Goal: Information Seeking & Learning: Check status

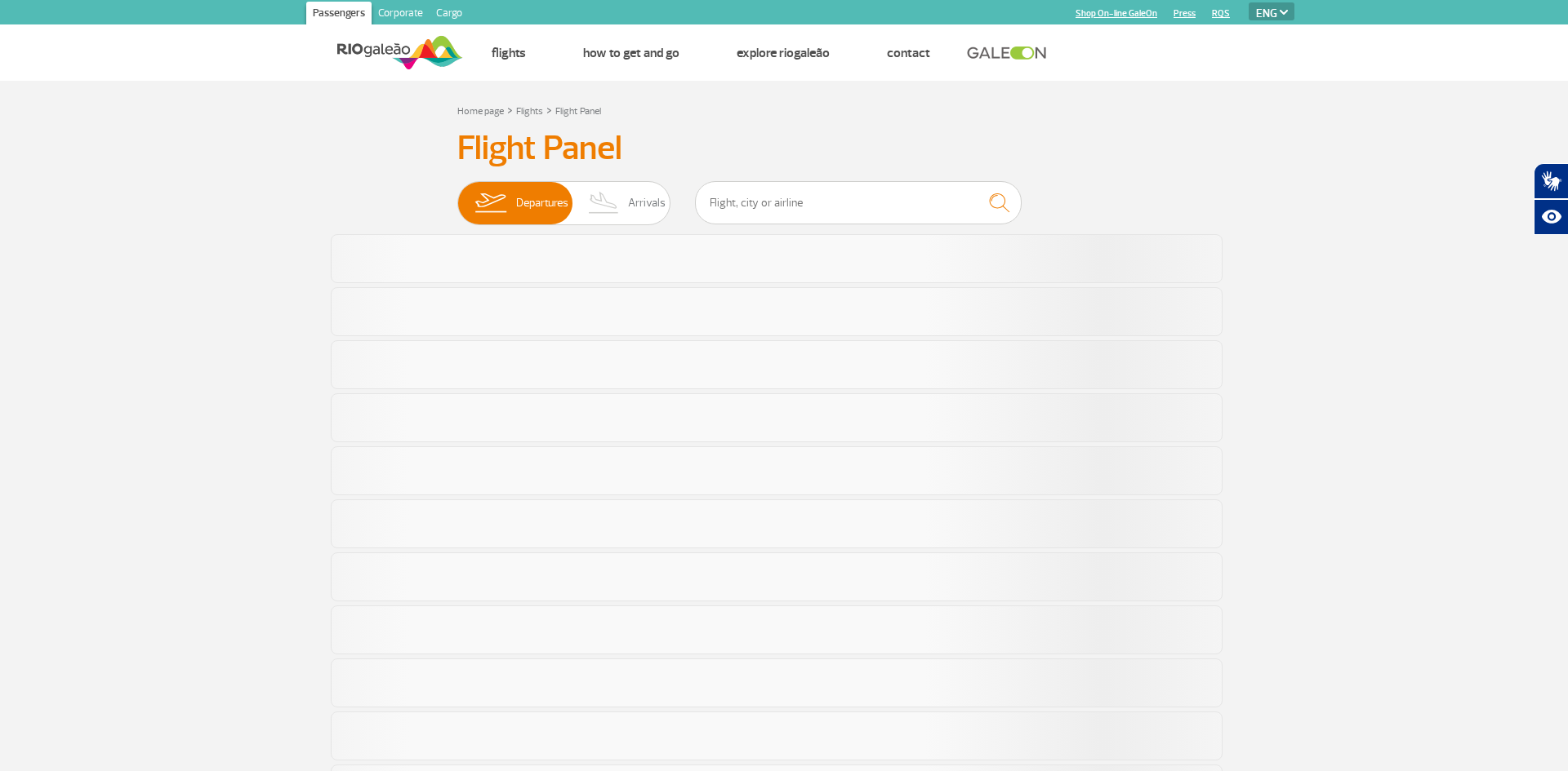
select select "en"
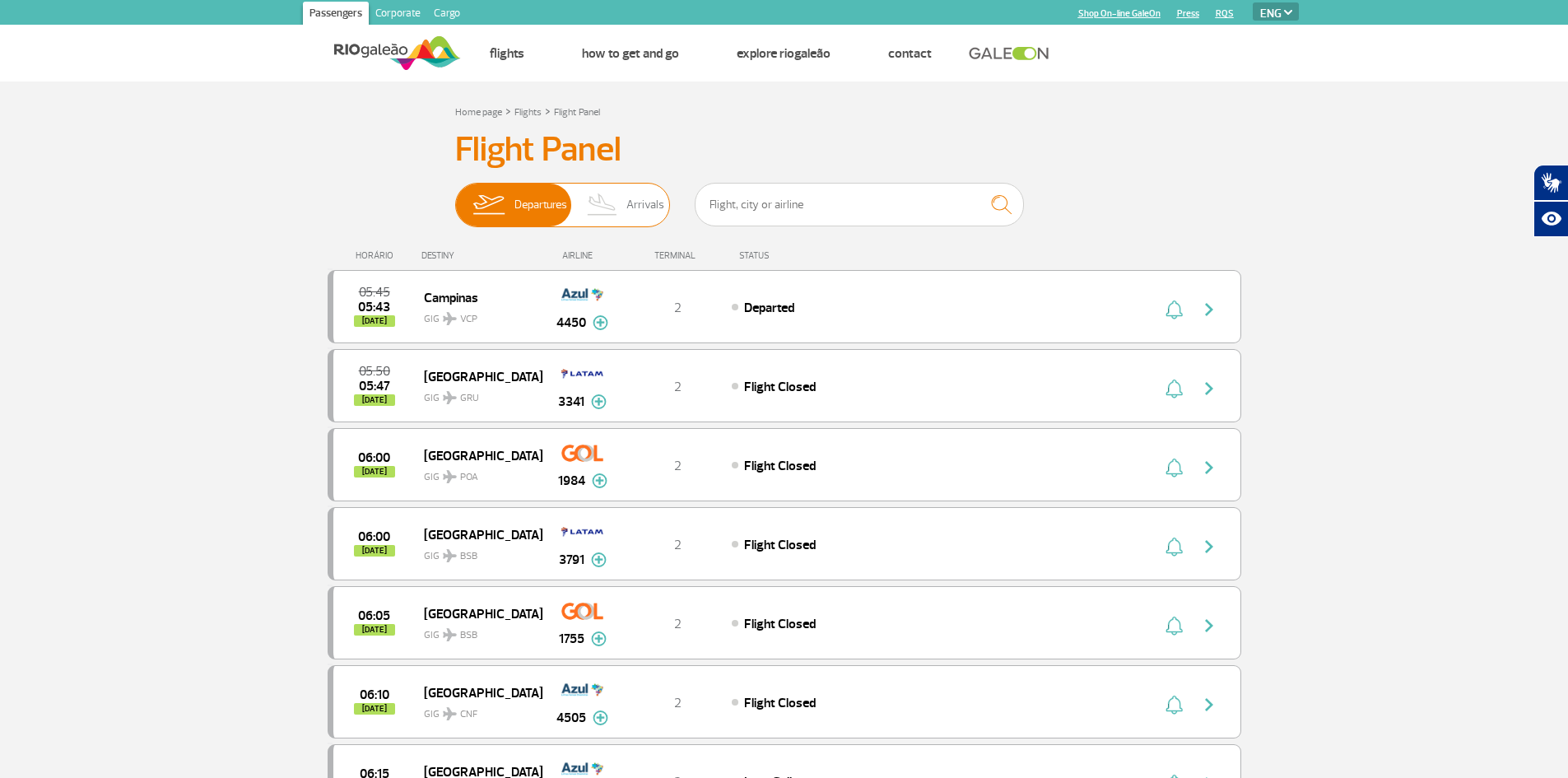
click at [631, 209] on span "Arrivals" at bounding box center [645, 206] width 38 height 43
click at [455, 197] on input "Departures Arrivals" at bounding box center [455, 197] width 0 height 0
select select "en"
click at [484, 210] on img at bounding box center [489, 206] width 52 height 43
click at [455, 197] on input "Departures Arrivals" at bounding box center [455, 197] width 0 height 0
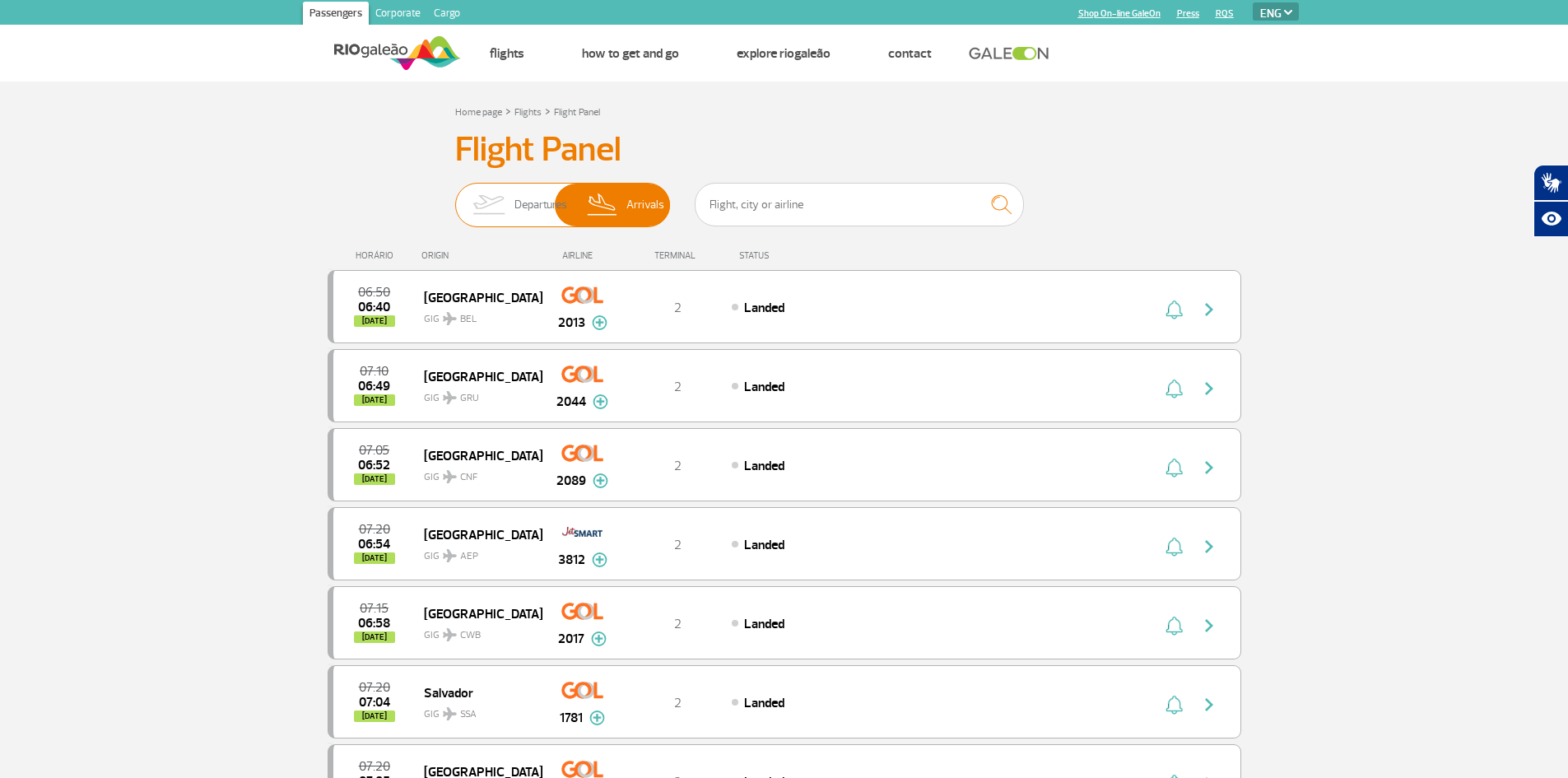
click at [524, 201] on span "Departures" at bounding box center [541, 206] width 53 height 43
click at [455, 197] on input "Departures Arrivals" at bounding box center [455, 197] width 0 height 0
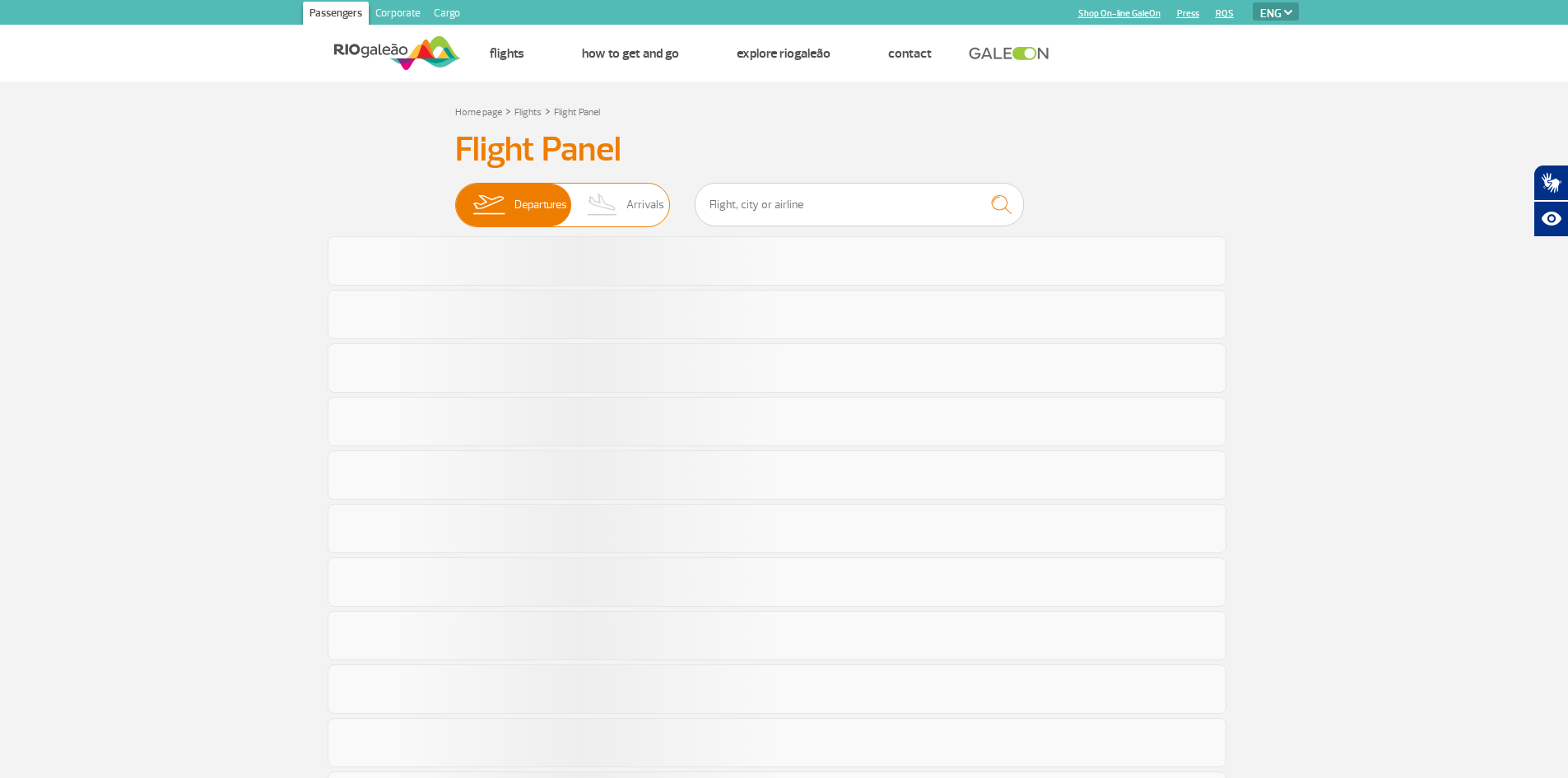
click at [611, 208] on img at bounding box center [603, 206] width 48 height 43
click at [455, 197] on input "Departures Arrivals" at bounding box center [455, 197] width 0 height 0
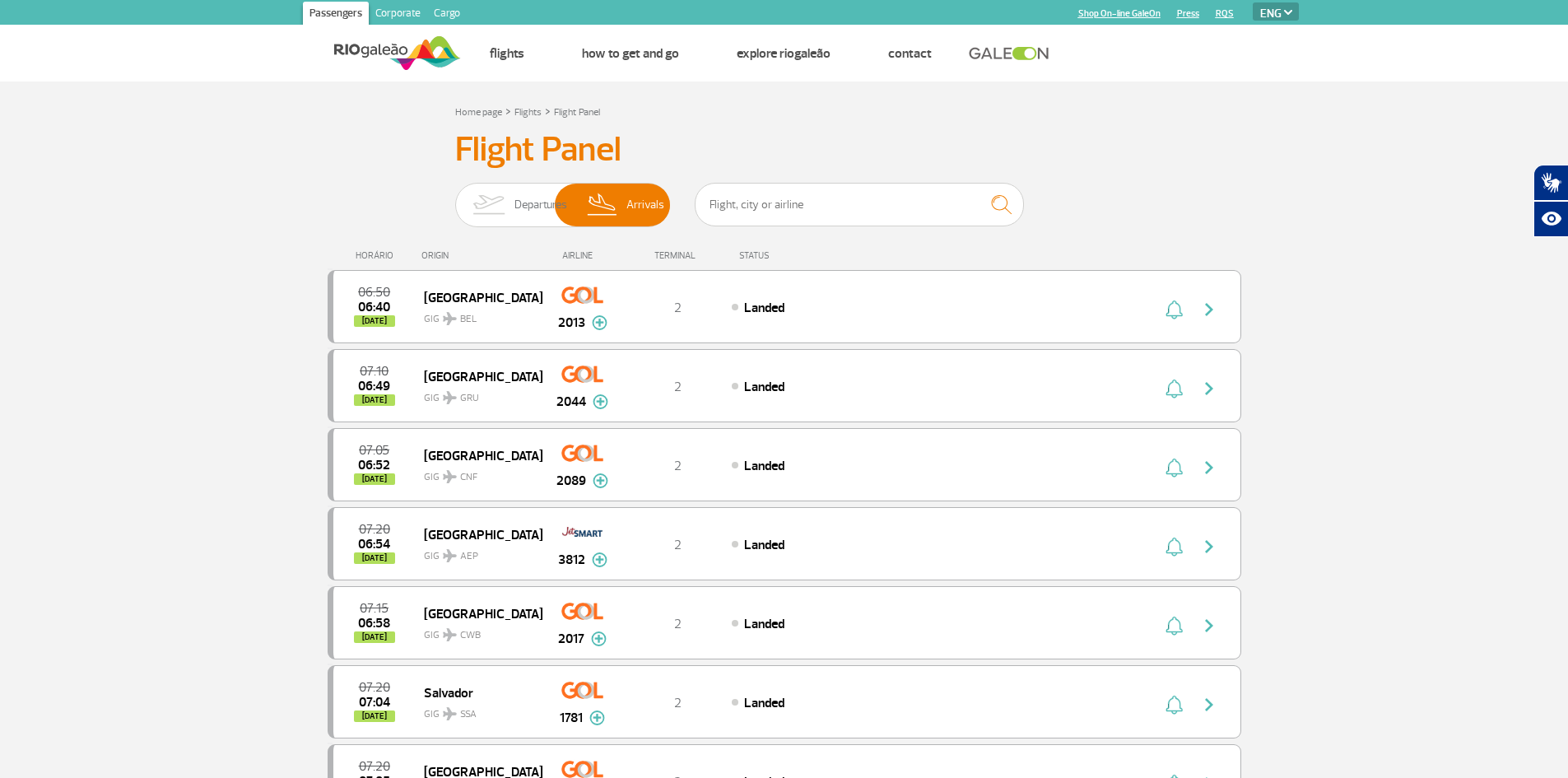
scroll to position [83, 0]
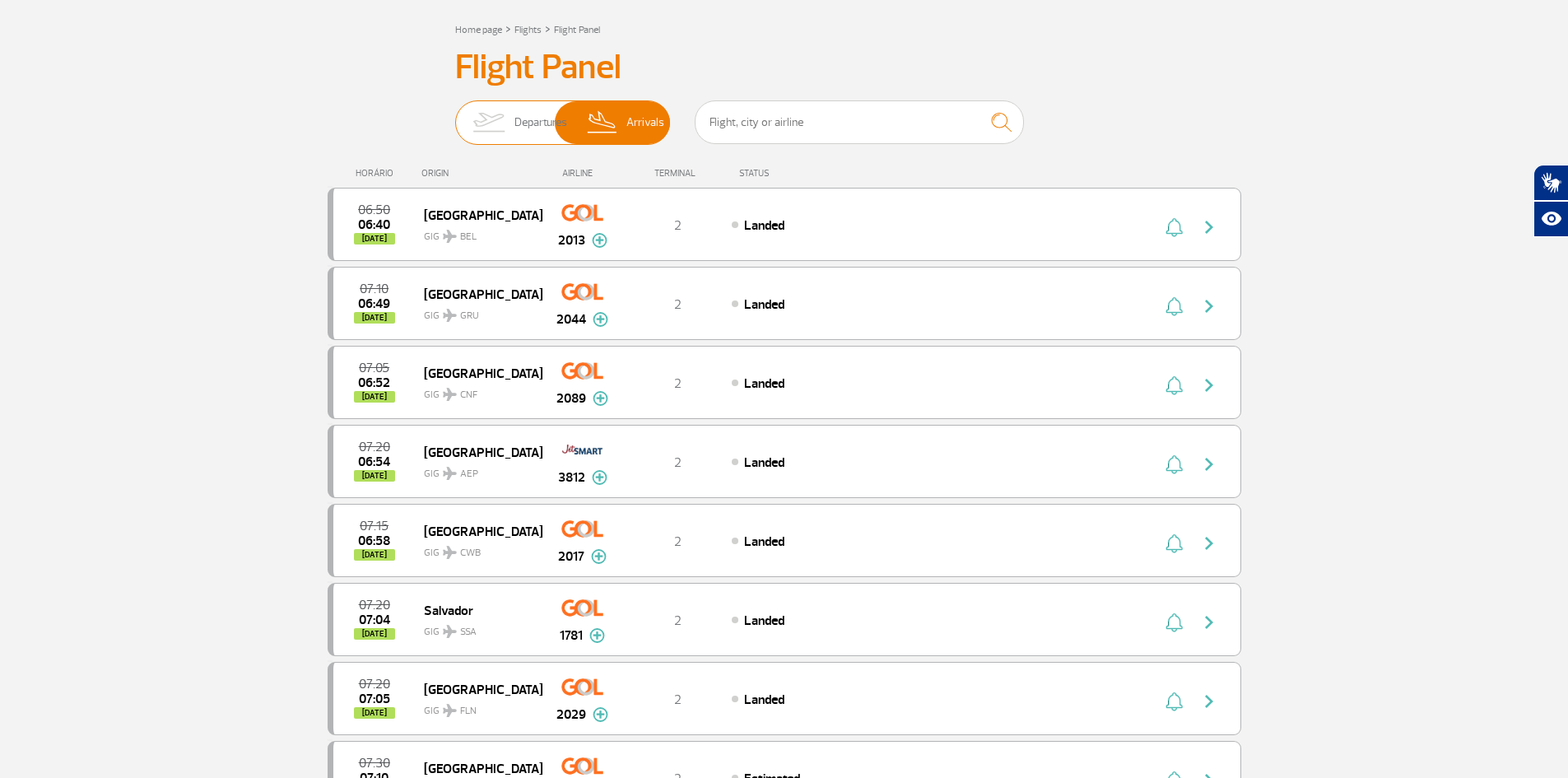
click at [510, 114] on img at bounding box center [489, 123] width 52 height 43
click at [455, 114] on input "Departures Arrivals" at bounding box center [455, 114] width 0 height 0
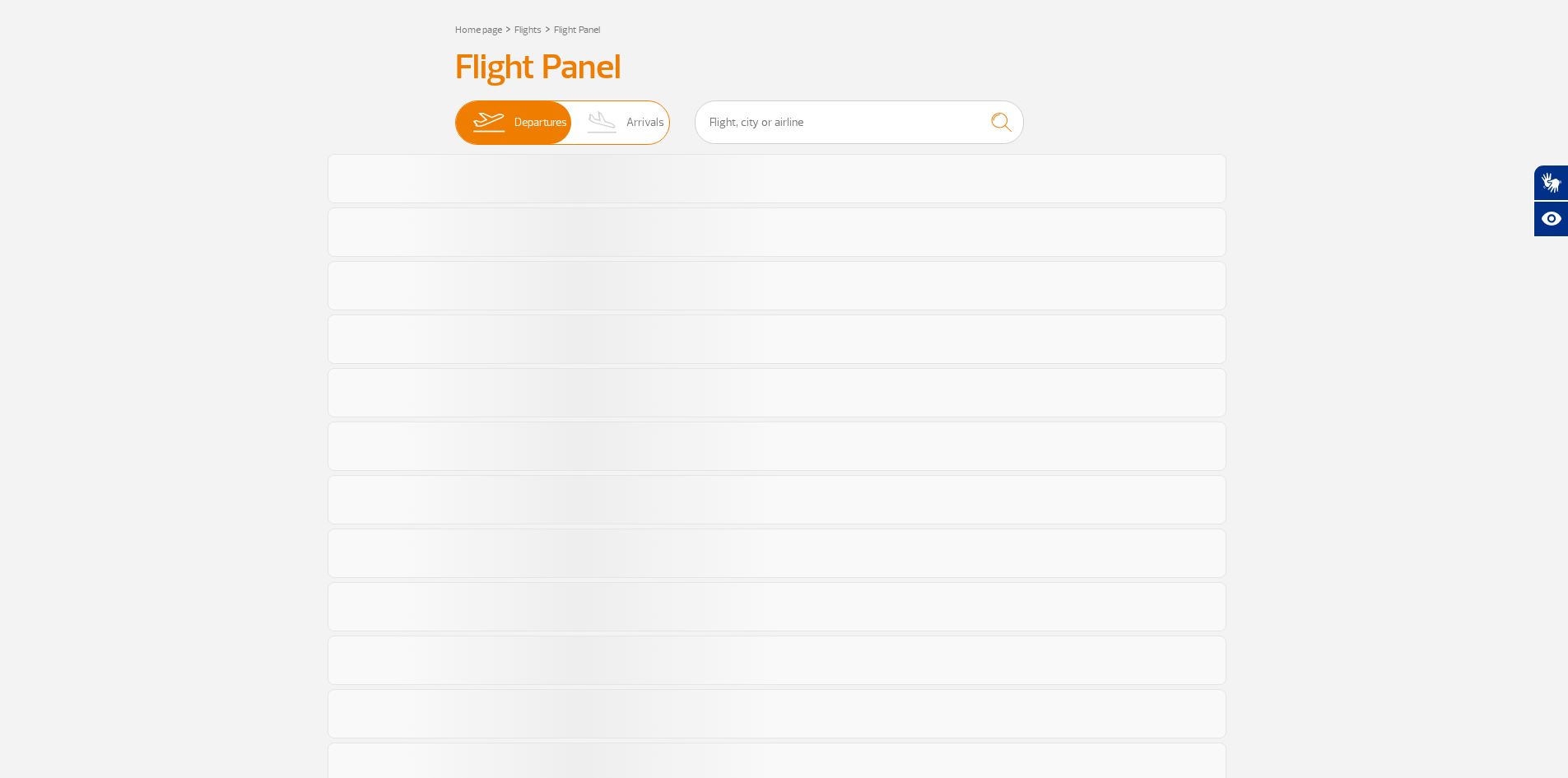
click at [598, 119] on img at bounding box center [603, 123] width 48 height 43
click at [455, 114] on input "Departures Arrivals" at bounding box center [455, 114] width 0 height 0
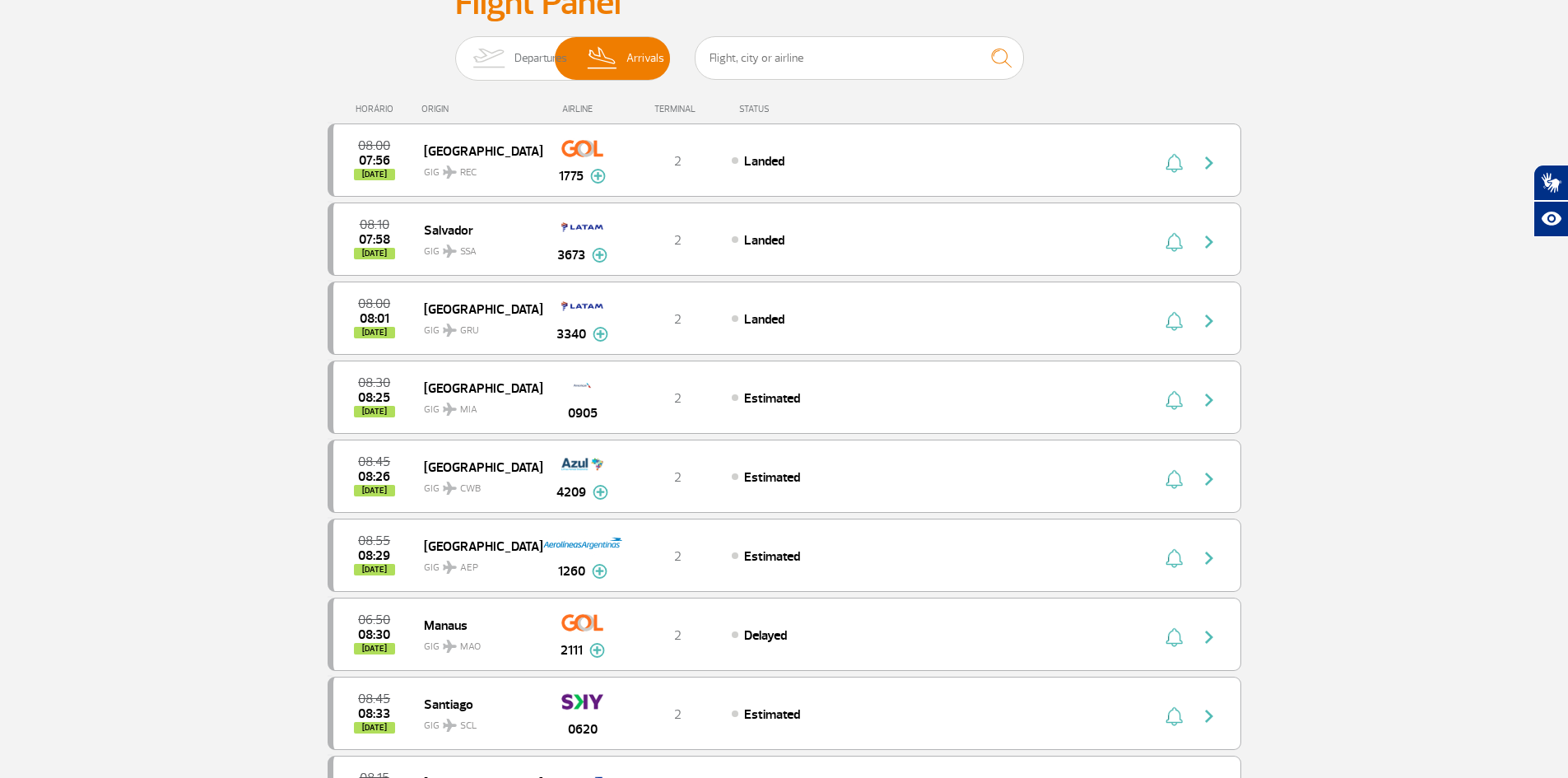
scroll to position [164, 0]
